Goal: Information Seeking & Learning: Learn about a topic

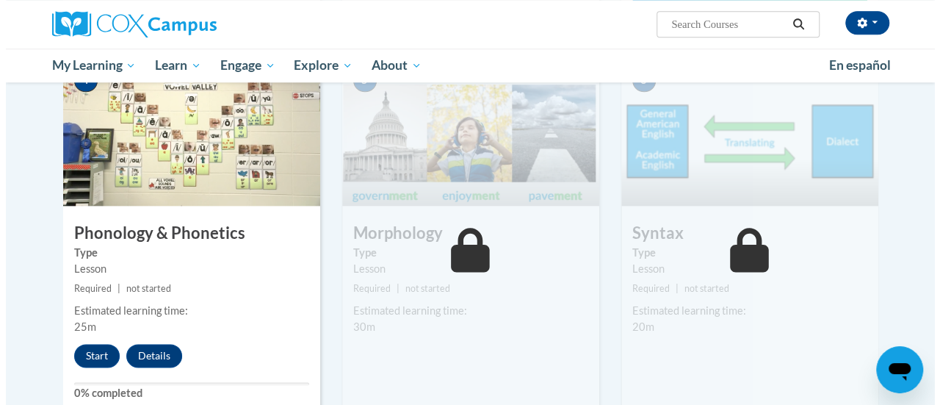
scroll to position [812, 0]
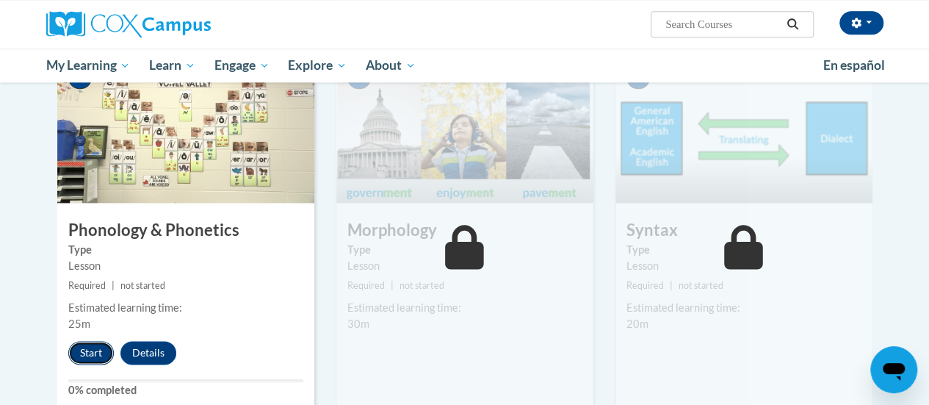
click at [83, 355] on button "Start" at bounding box center [91, 352] width 46 height 23
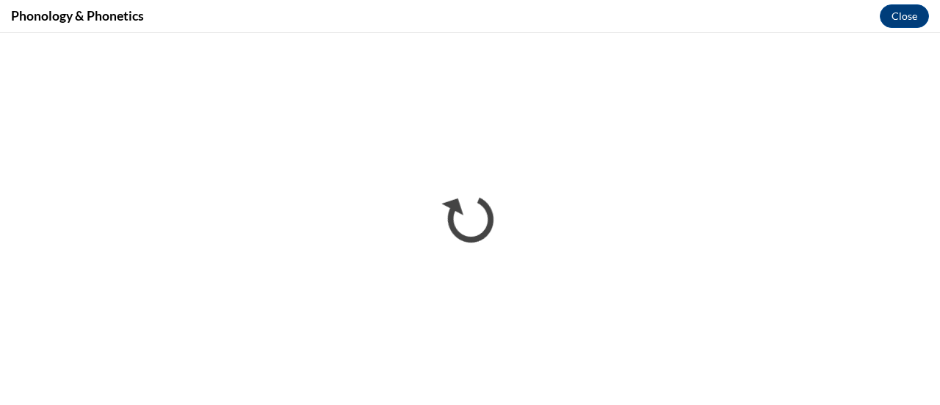
scroll to position [0, 0]
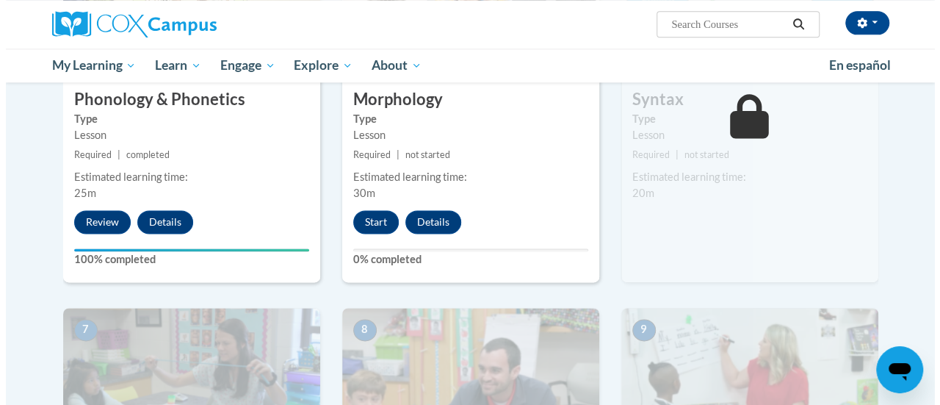
scroll to position [944, 0]
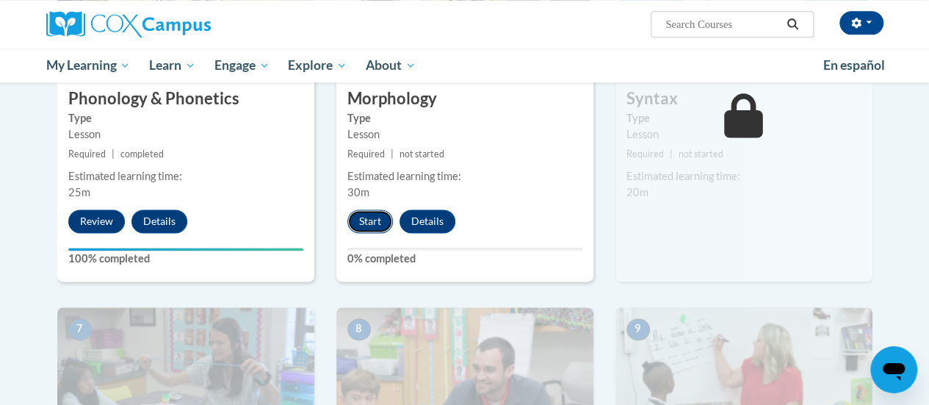
click at [366, 225] on button "Start" at bounding box center [370, 220] width 46 height 23
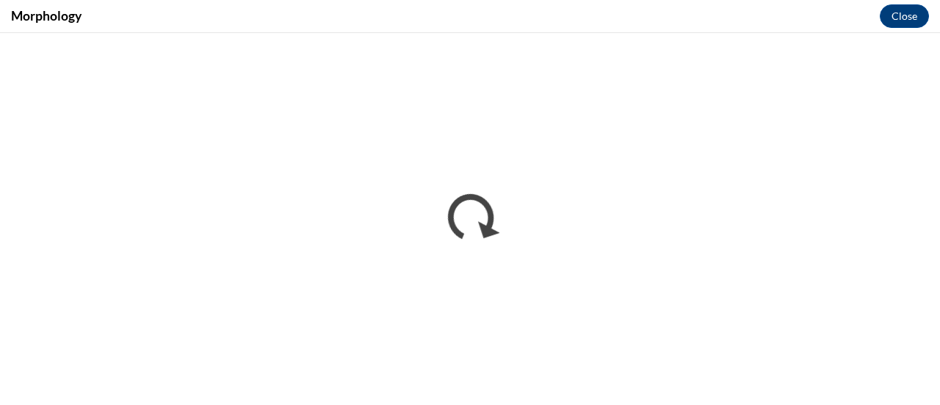
scroll to position [0, 0]
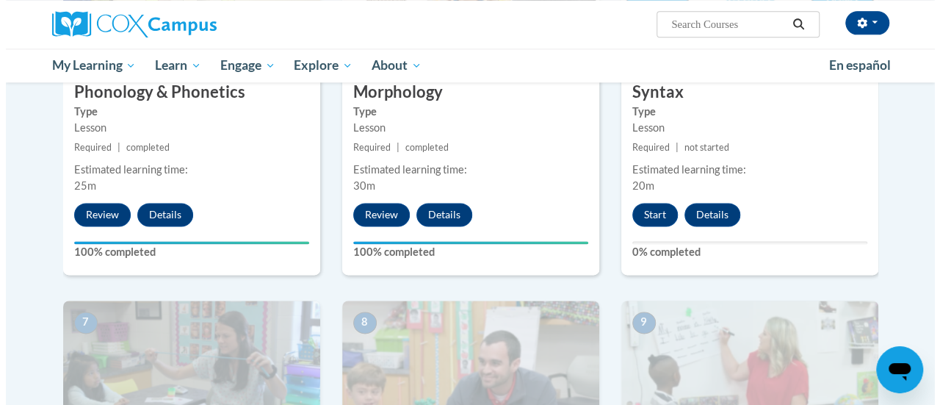
scroll to position [949, 0]
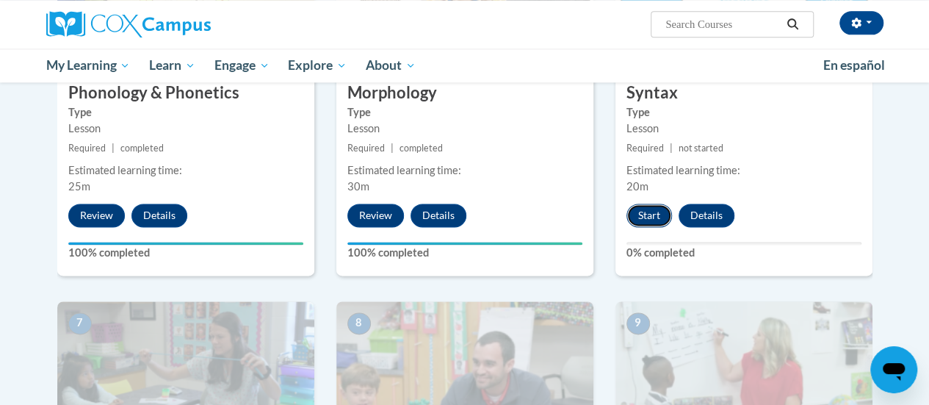
click at [645, 214] on button "Start" at bounding box center [649, 214] width 46 height 23
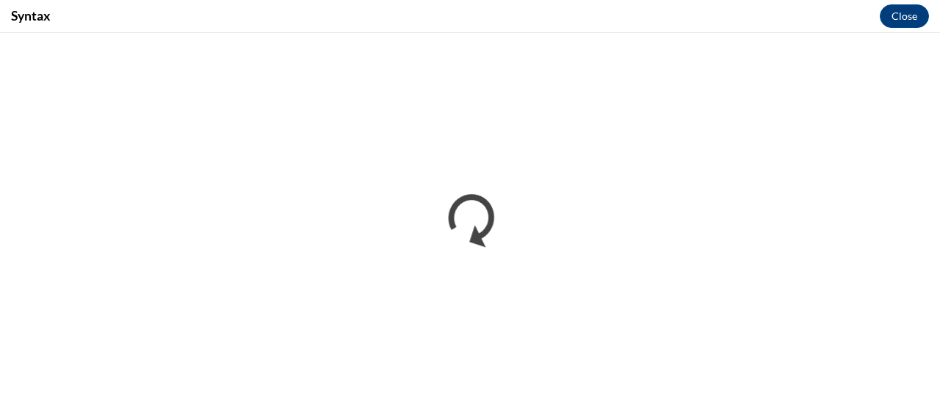
scroll to position [0, 0]
